Goal: Information Seeking & Learning: Compare options

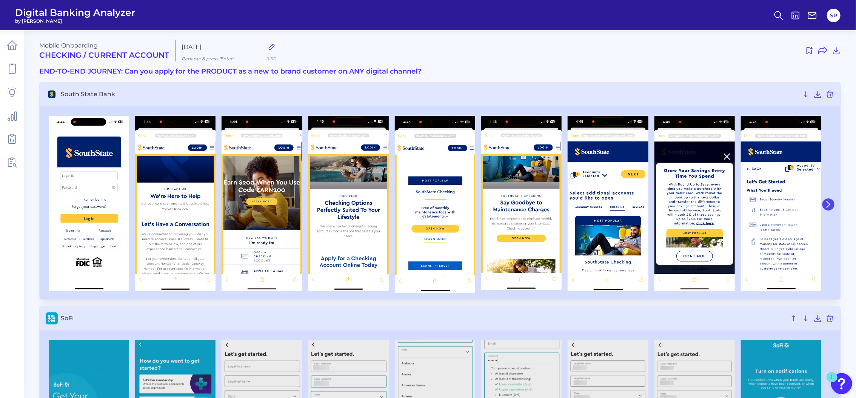
click at [828, 203] on icon at bounding box center [828, 204] width 7 height 7
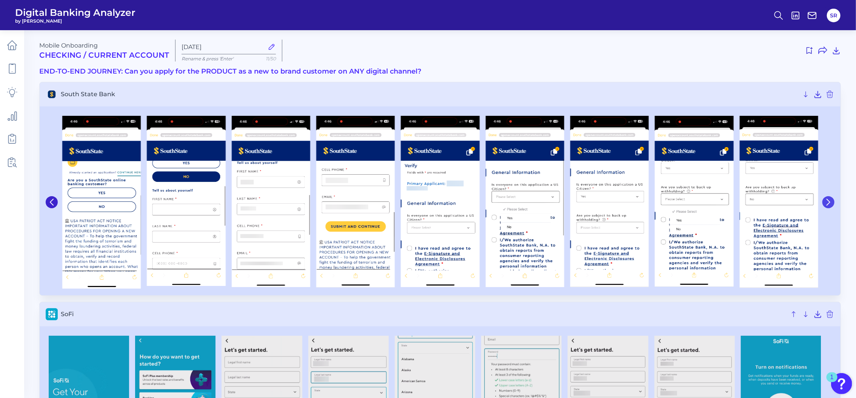
click at [828, 203] on icon at bounding box center [828, 202] width 7 height 7
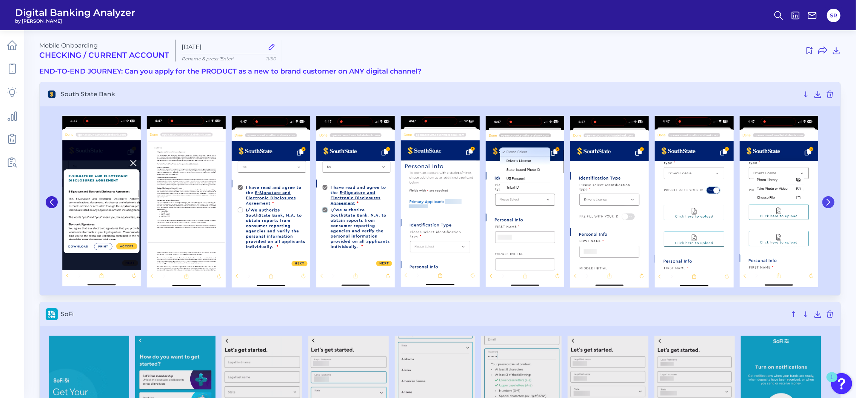
click at [828, 203] on icon at bounding box center [828, 202] width 7 height 7
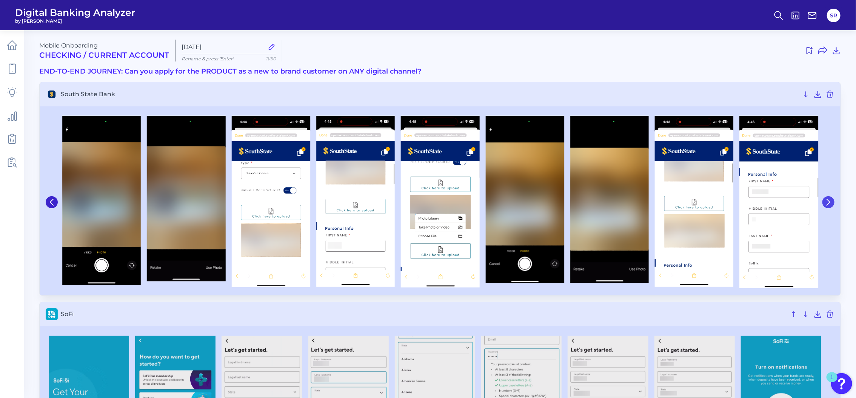
click at [828, 203] on icon at bounding box center [828, 202] width 7 height 7
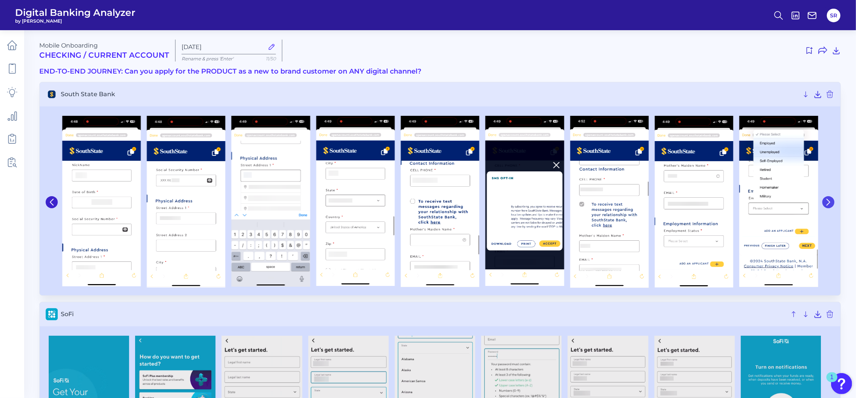
click at [828, 203] on icon at bounding box center [828, 202] width 7 height 7
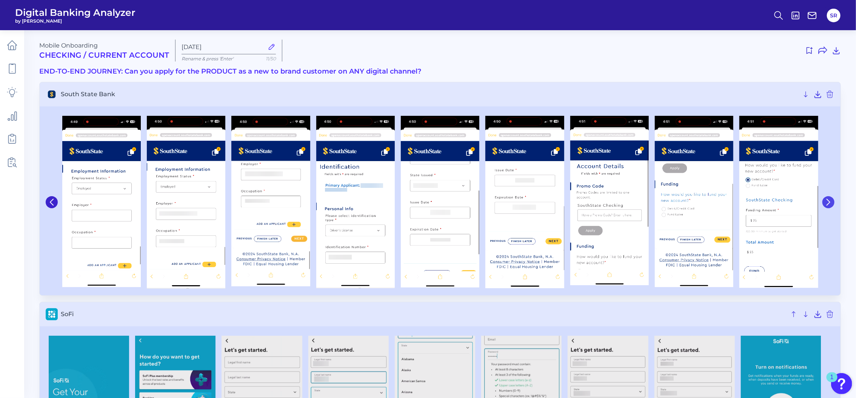
click at [828, 203] on icon at bounding box center [828, 202] width 7 height 7
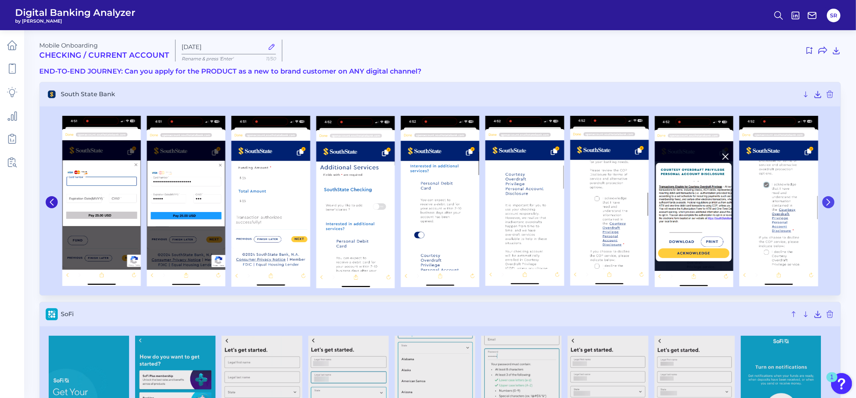
click at [828, 203] on icon at bounding box center [828, 202] width 7 height 7
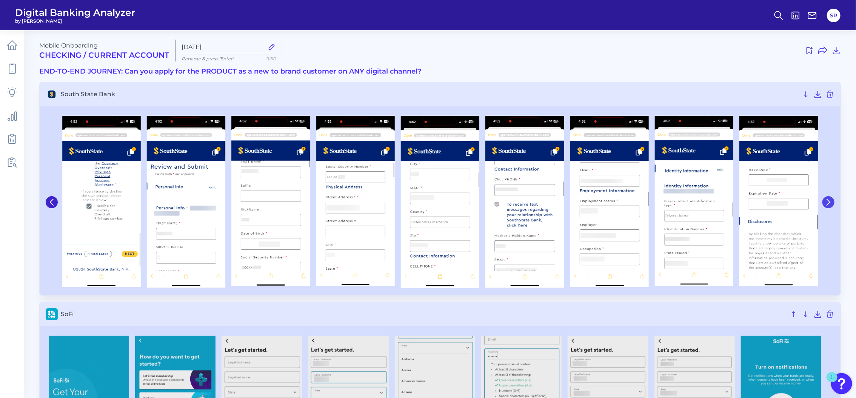
click at [828, 203] on icon at bounding box center [828, 202] width 7 height 7
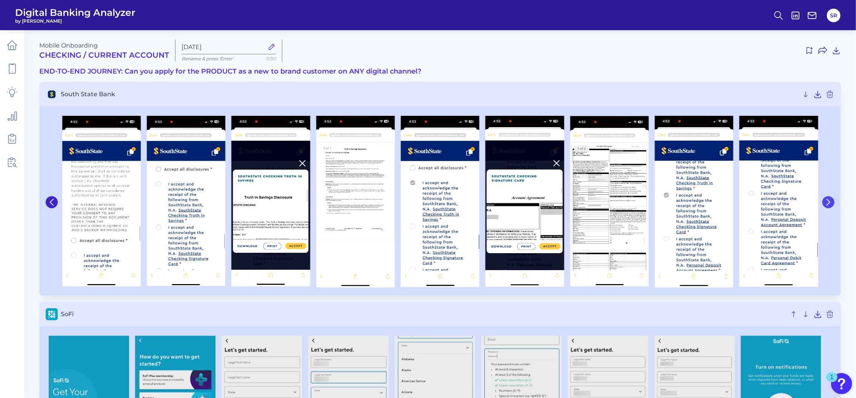
click at [828, 203] on icon at bounding box center [828, 202] width 7 height 7
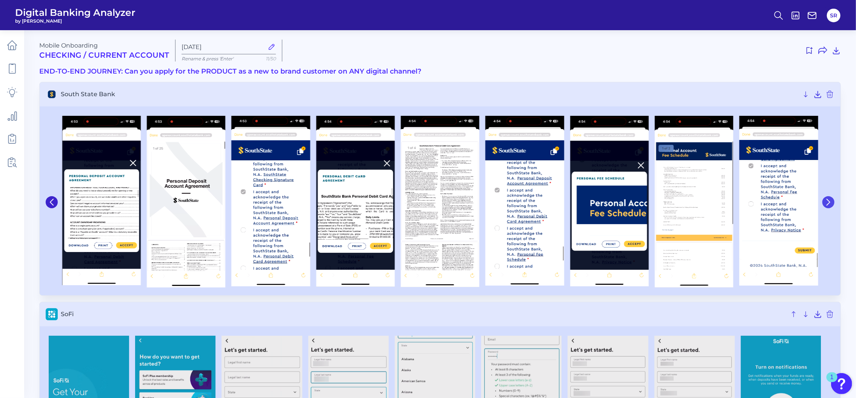
click at [828, 202] on icon at bounding box center [828, 202] width 7 height 7
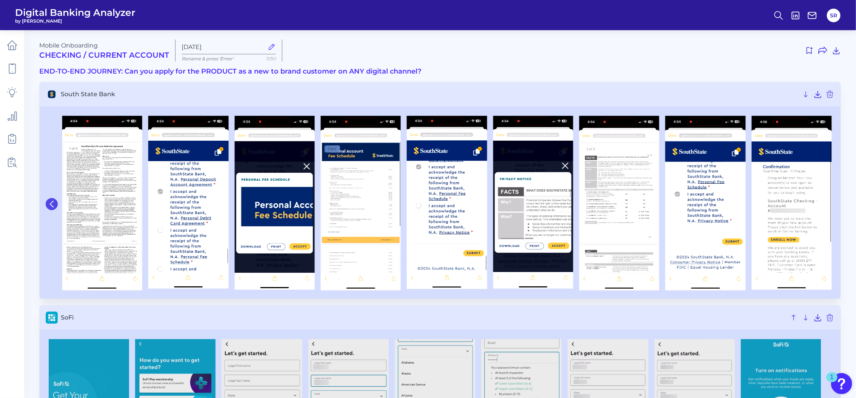
click at [53, 202] on icon at bounding box center [51, 204] width 7 height 7
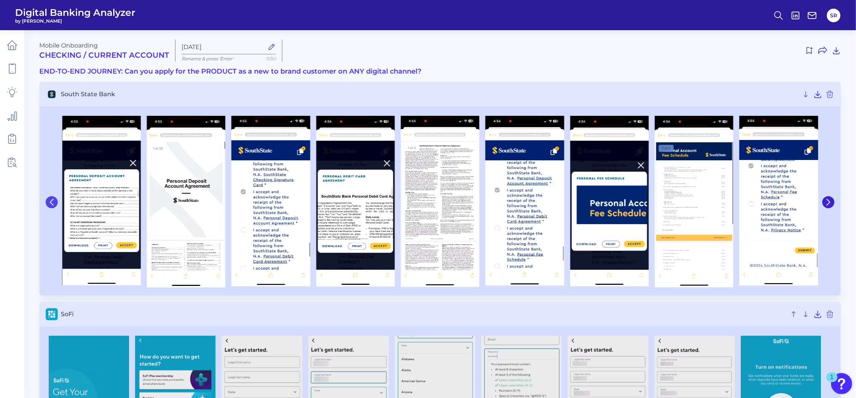
click at [53, 202] on icon at bounding box center [51, 202] width 7 height 7
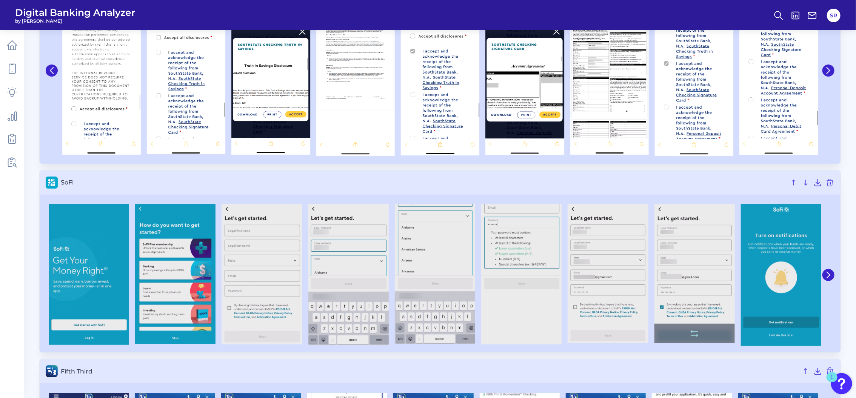
scroll to position [30, 0]
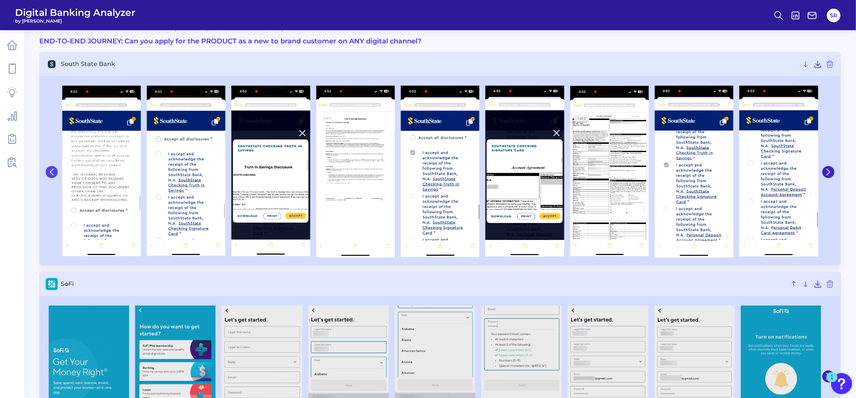
click at [49, 168] on button at bounding box center [52, 172] width 12 height 12
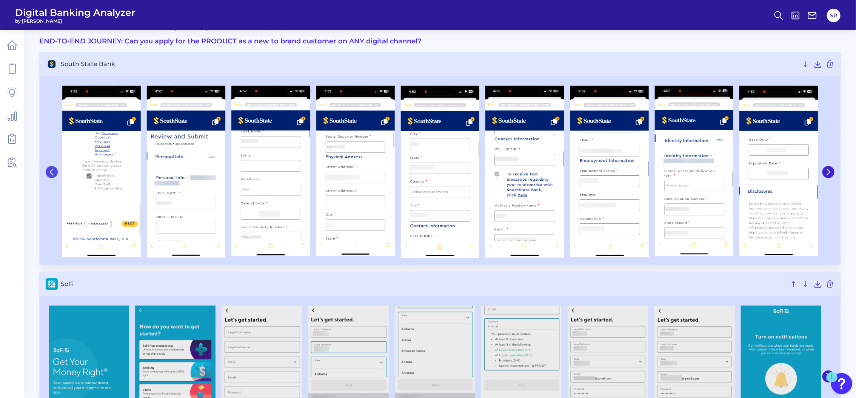
click at [49, 168] on button at bounding box center [52, 172] width 12 height 12
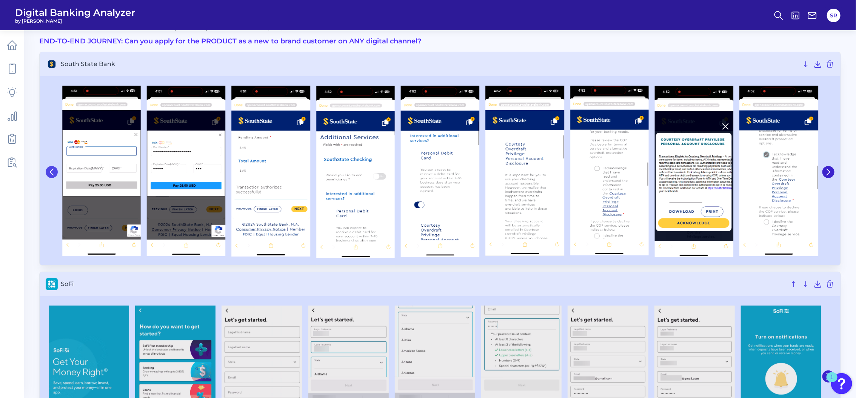
click at [52, 176] on button at bounding box center [52, 172] width 12 height 12
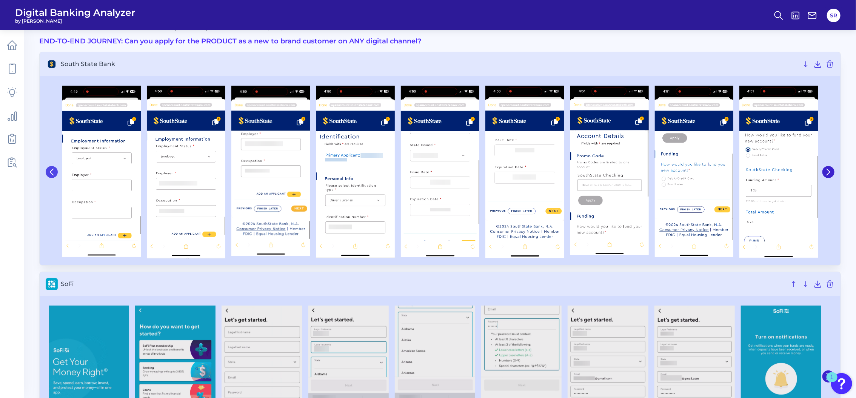
click at [52, 176] on button at bounding box center [52, 172] width 12 height 12
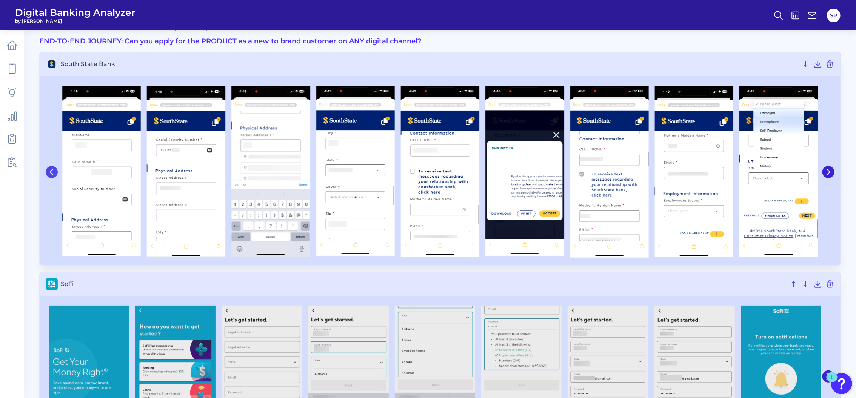
click at [52, 176] on button at bounding box center [52, 172] width 12 height 12
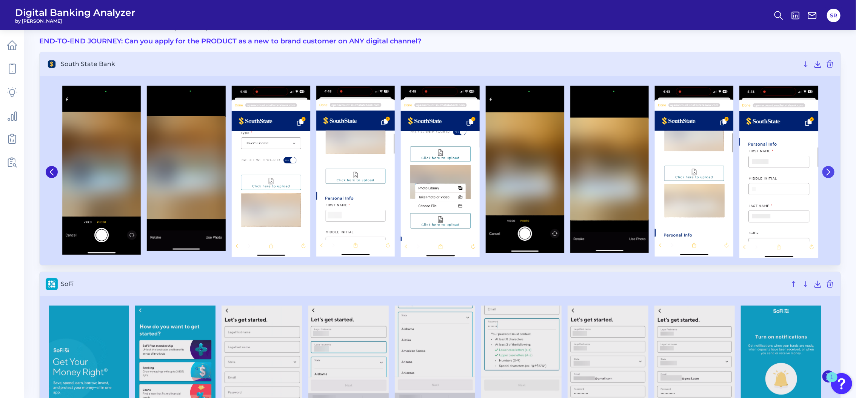
click at [827, 172] on icon at bounding box center [828, 172] width 7 height 7
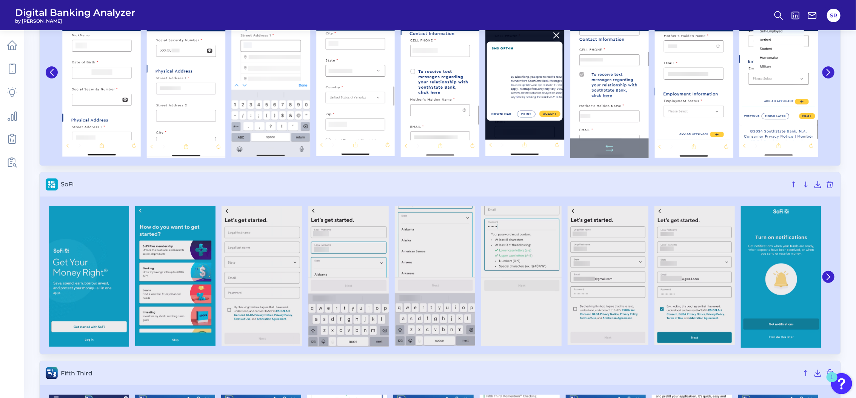
scroll to position [131, 0]
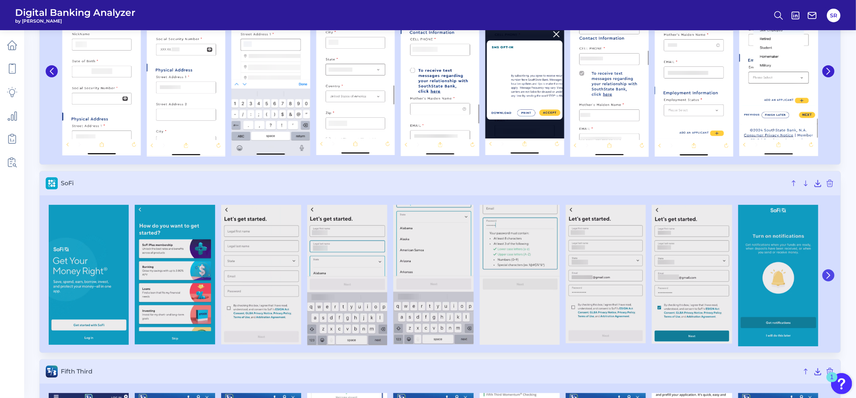
click at [827, 276] on icon at bounding box center [828, 275] width 7 height 7
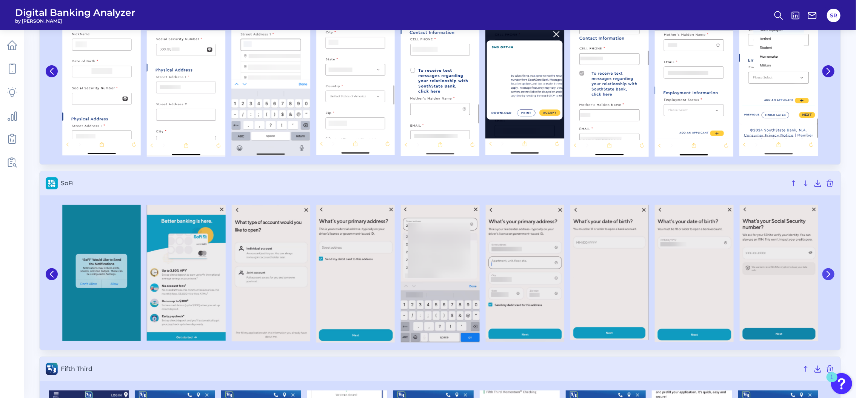
click at [829, 276] on icon at bounding box center [828, 274] width 7 height 7
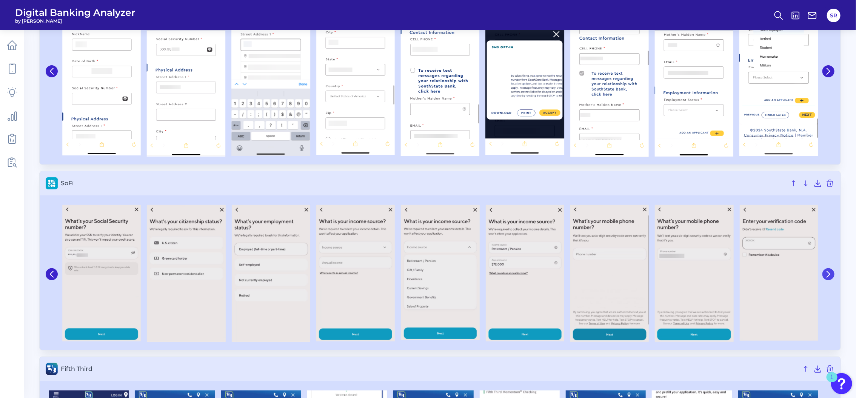
click at [829, 276] on icon at bounding box center [828, 274] width 7 height 7
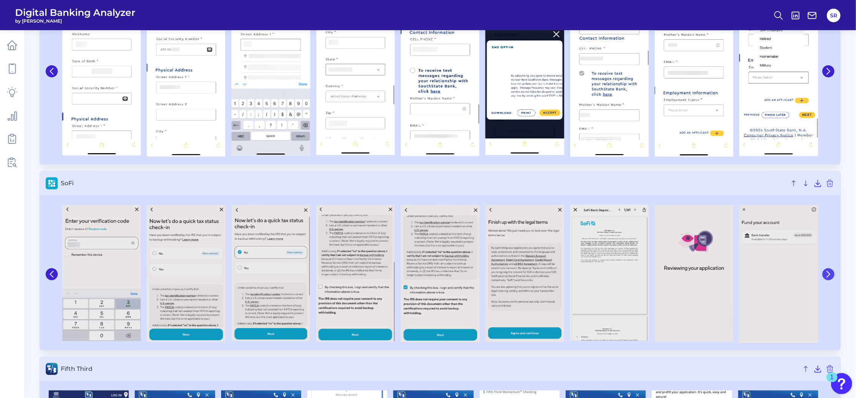
click at [829, 276] on icon at bounding box center [828, 274] width 7 height 7
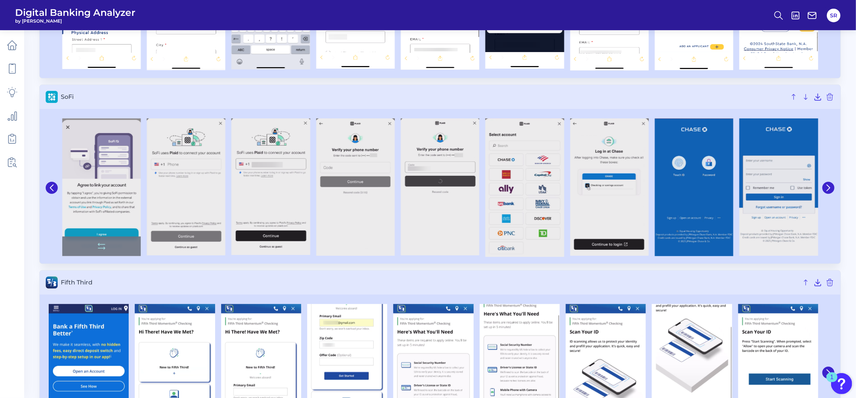
scroll to position [279, 0]
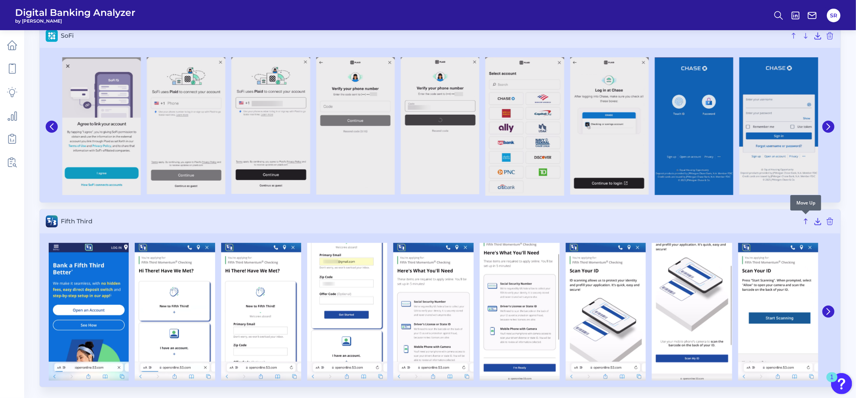
click at [806, 221] on icon at bounding box center [806, 221] width 3 height 5
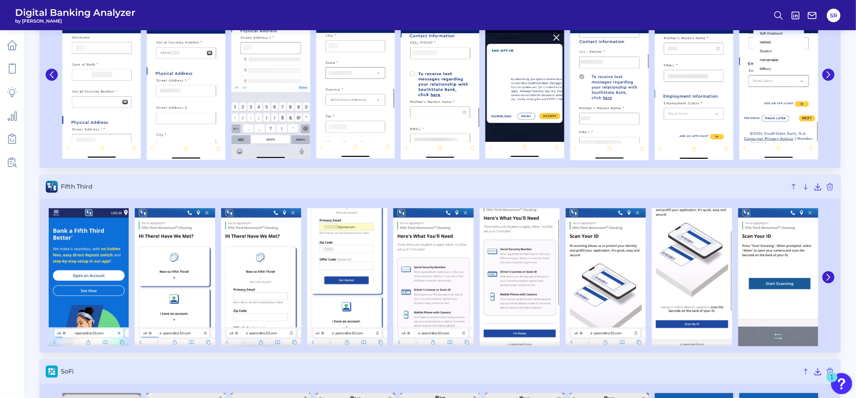
scroll to position [77, 0]
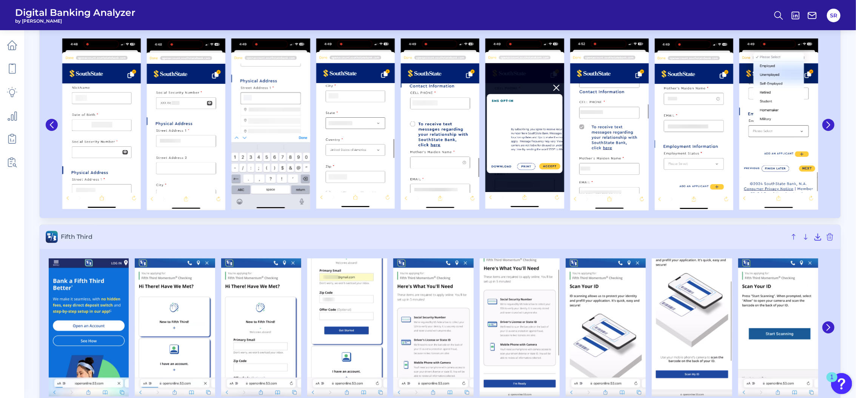
click at [46, 128] on div at bounding box center [53, 125] width 14 height 180
click at [47, 125] on button at bounding box center [52, 125] width 12 height 12
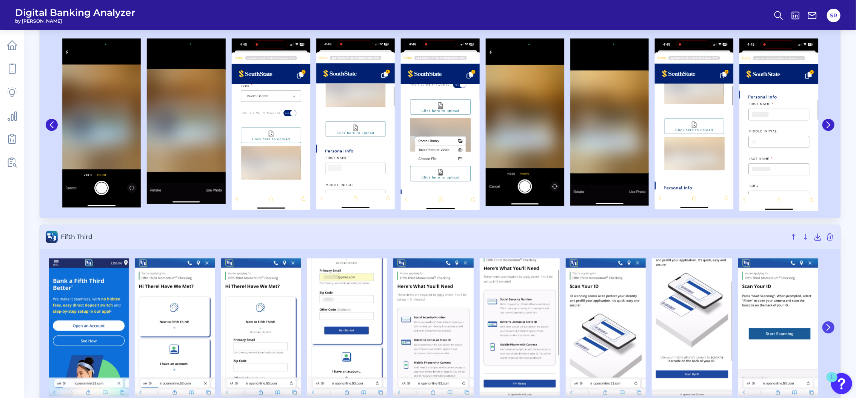
click at [832, 328] on icon at bounding box center [828, 327] width 7 height 7
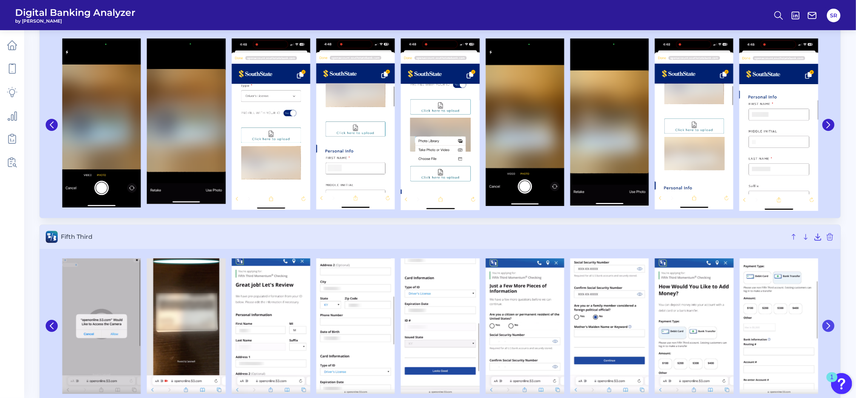
click at [832, 328] on icon at bounding box center [828, 326] width 7 height 7
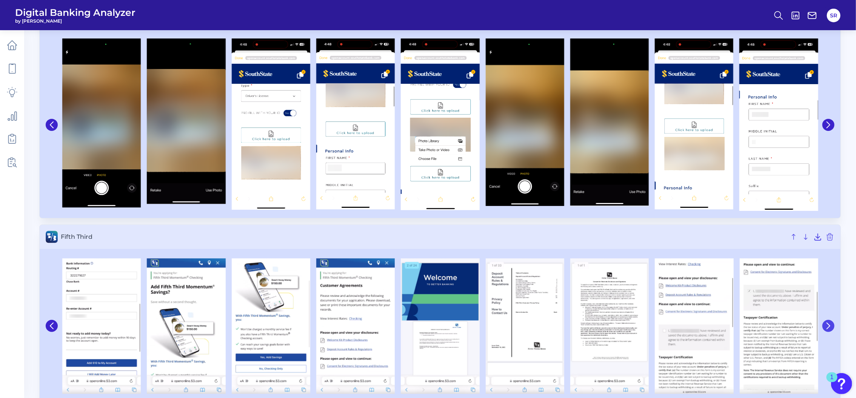
click at [832, 328] on icon at bounding box center [828, 326] width 7 height 7
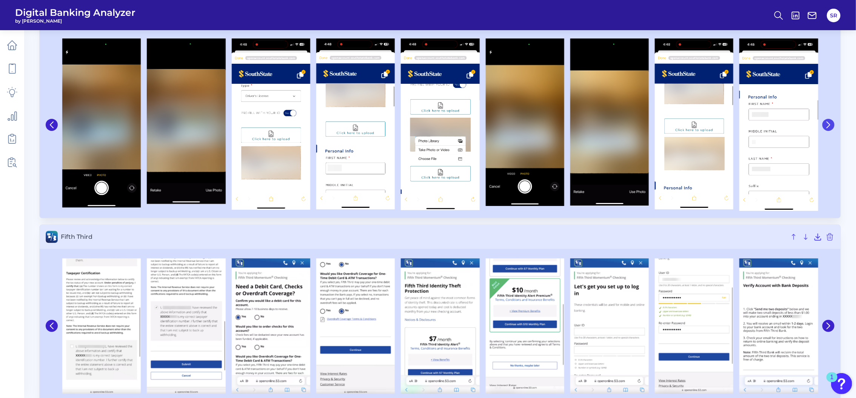
click at [829, 122] on icon at bounding box center [828, 125] width 7 height 7
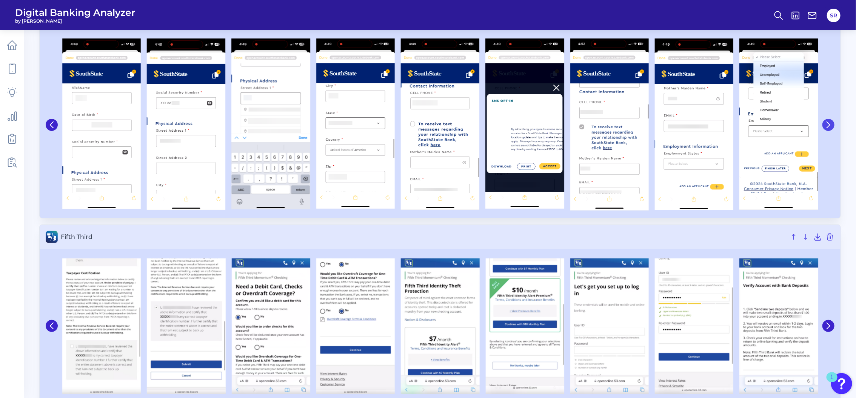
click at [829, 122] on icon at bounding box center [828, 125] width 7 height 7
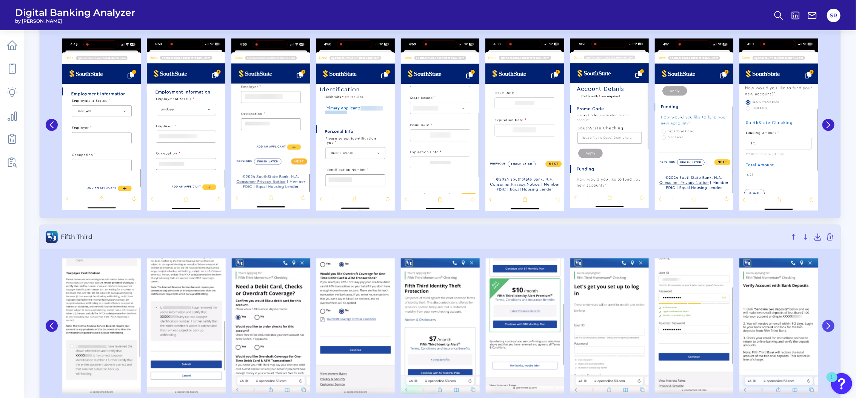
click at [828, 325] on icon at bounding box center [828, 326] width 7 height 7
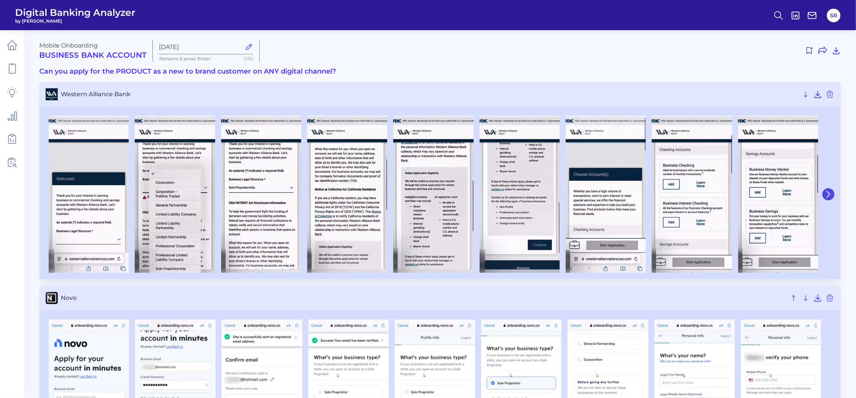
click at [829, 196] on icon at bounding box center [828, 194] width 7 height 7
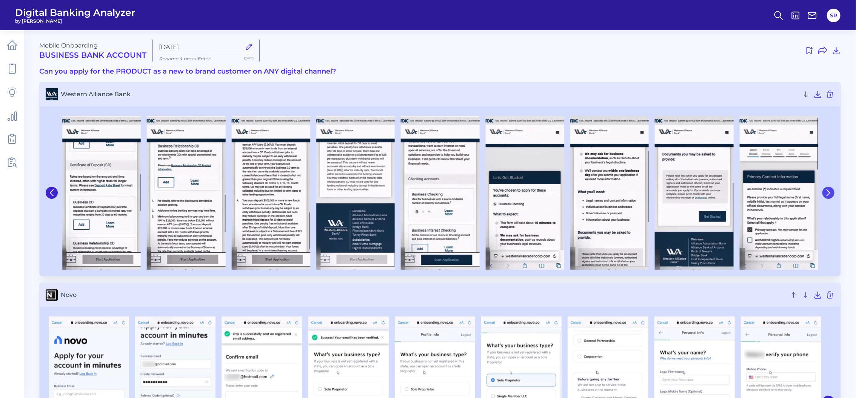
click at [829, 196] on button at bounding box center [829, 193] width 12 height 12
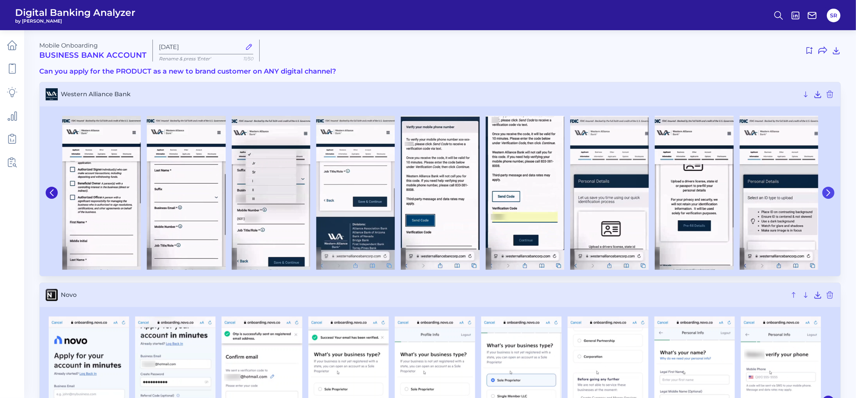
click at [829, 196] on button at bounding box center [829, 193] width 12 height 12
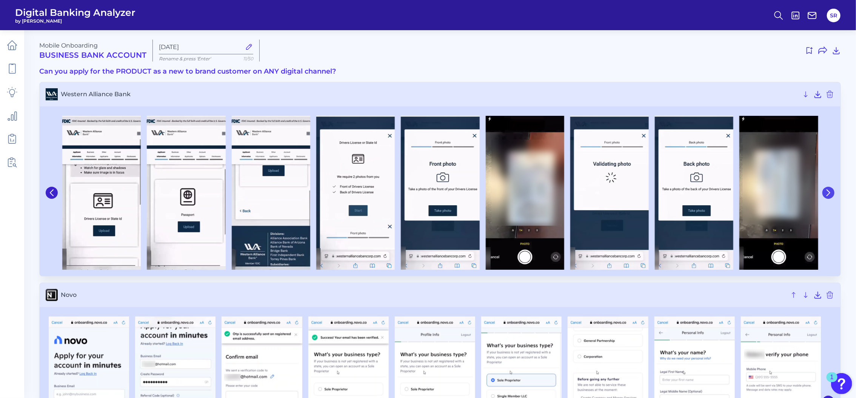
click at [829, 196] on button at bounding box center [829, 193] width 12 height 12
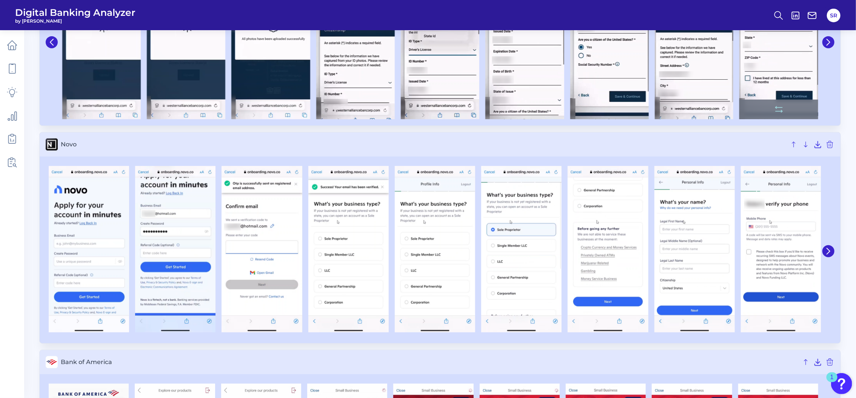
scroll to position [151, 0]
click at [829, 249] on icon at bounding box center [828, 251] width 3 height 6
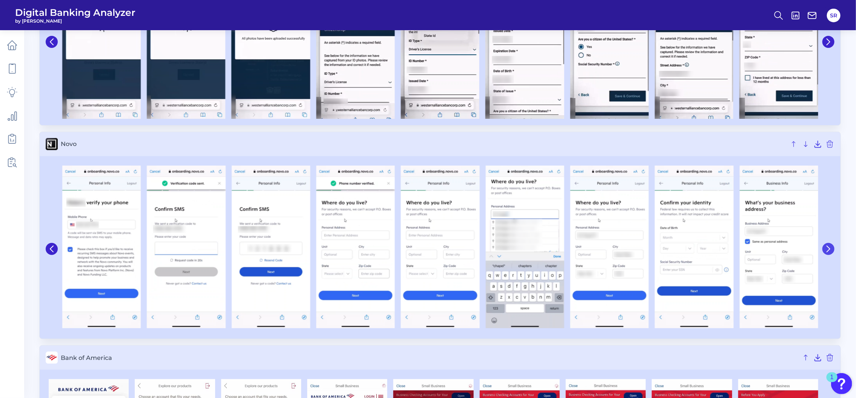
click at [829, 249] on icon at bounding box center [828, 249] width 3 height 6
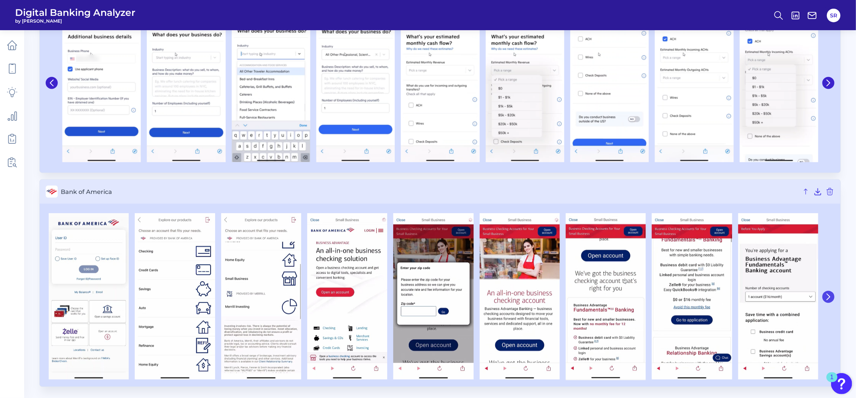
click at [829, 297] on icon at bounding box center [828, 297] width 7 height 7
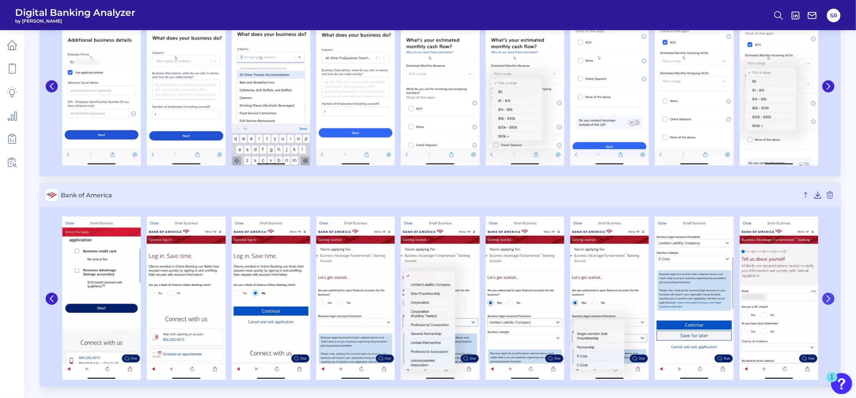
click at [830, 297] on icon at bounding box center [828, 299] width 3 height 6
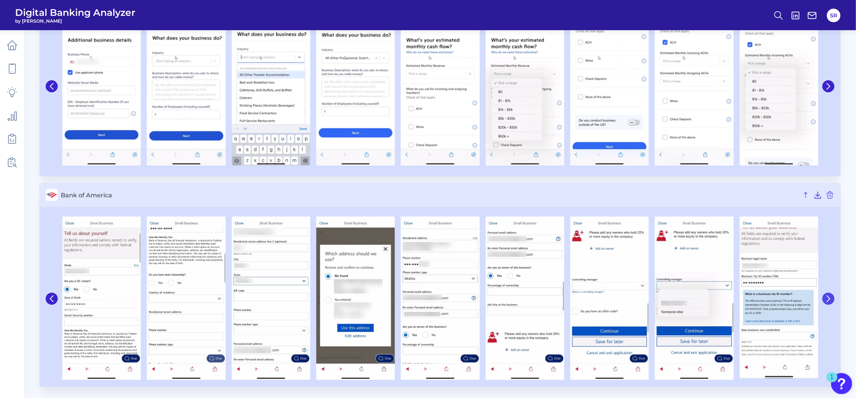
click at [830, 297] on icon at bounding box center [828, 299] width 3 height 6
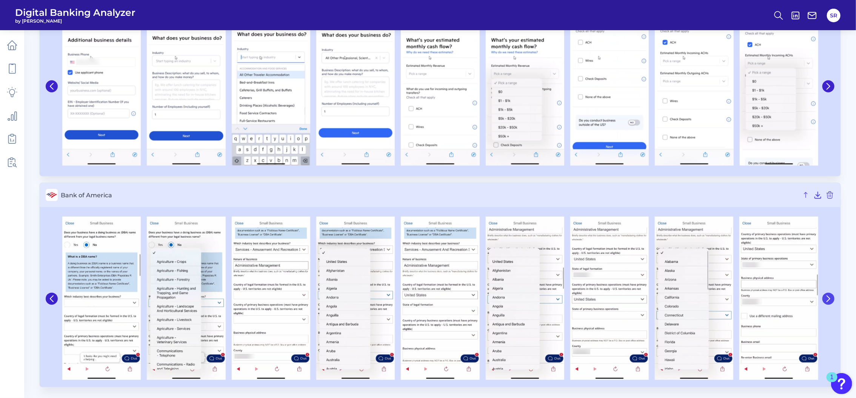
click at [830, 297] on icon at bounding box center [828, 299] width 3 height 6
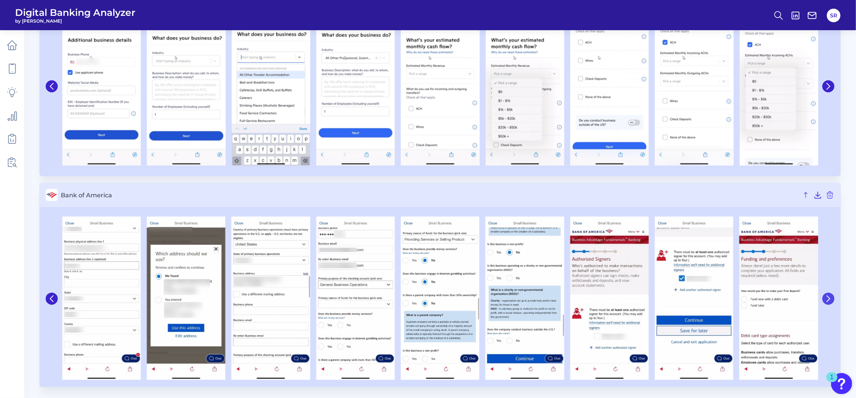
click at [830, 297] on icon at bounding box center [828, 299] width 3 height 6
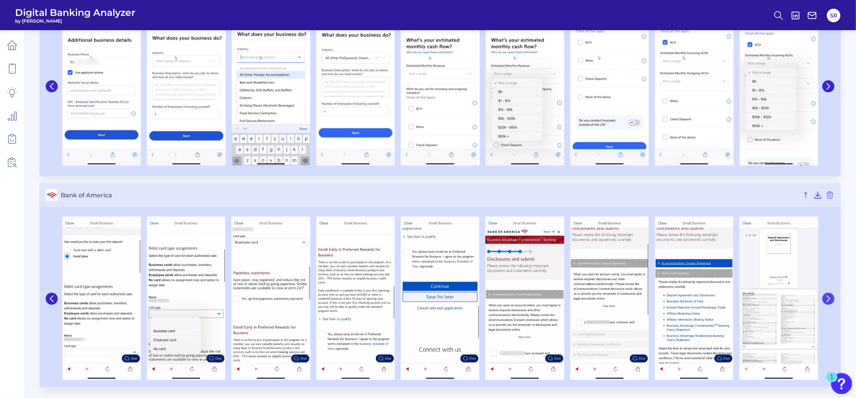
click at [830, 297] on icon at bounding box center [828, 299] width 3 height 6
